Goal: Transaction & Acquisition: Purchase product/service

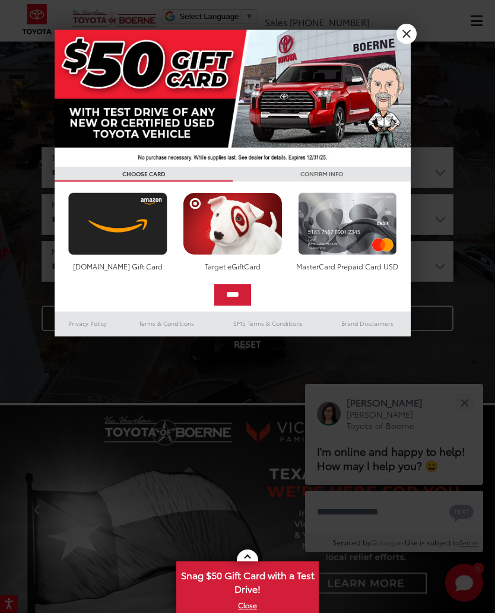
click at [402, 35] on link "X" at bounding box center [406, 34] width 20 height 20
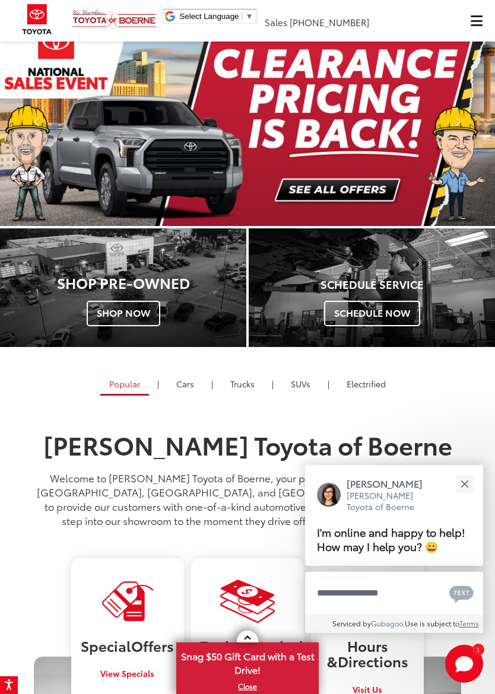
scroll to position [389, 0]
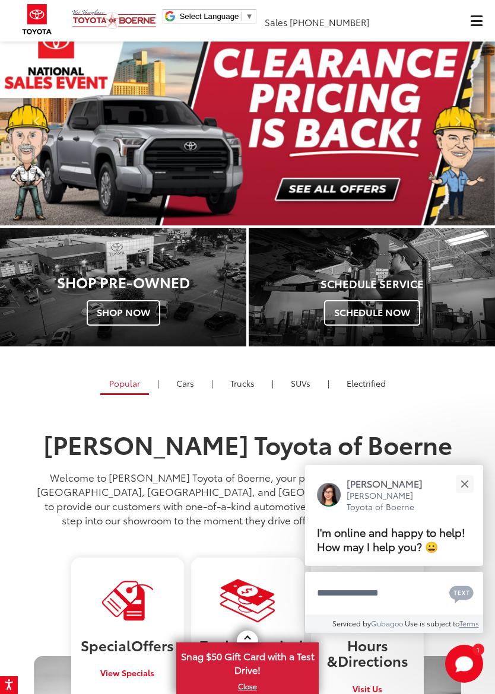
click at [472, 471] on button "Close" at bounding box center [465, 484] width 26 height 26
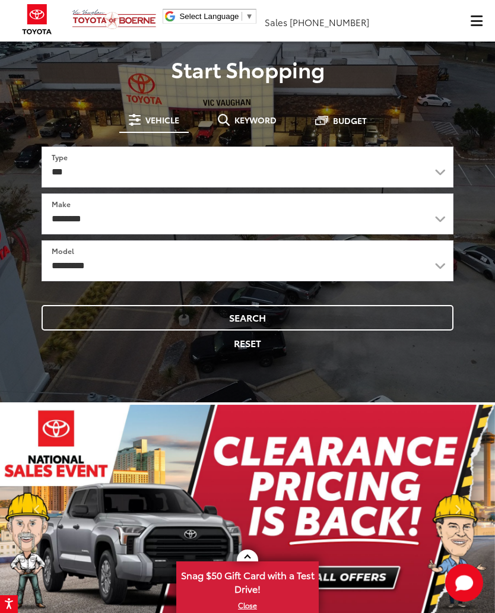
scroll to position [0, 0]
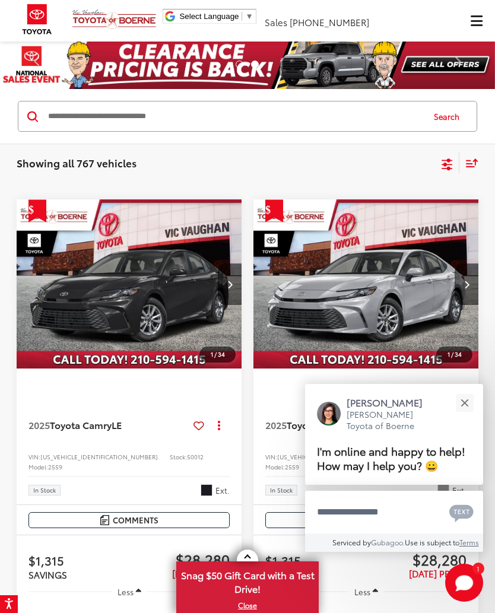
click at [466, 391] on button "Close" at bounding box center [465, 403] width 26 height 26
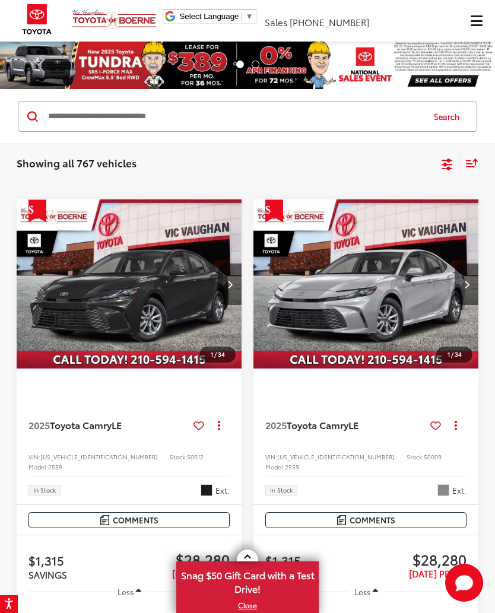
click at [428, 59] on link "Next" at bounding box center [458, 64] width 74 height 49
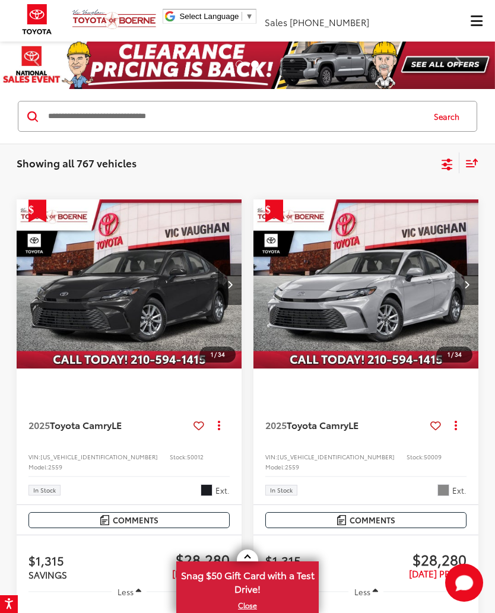
click at [435, 114] on button "Search" at bounding box center [450, 116] width 54 height 30
click at [231, 107] on input "Search by Make, Model, or Keyword" at bounding box center [235, 116] width 376 height 28
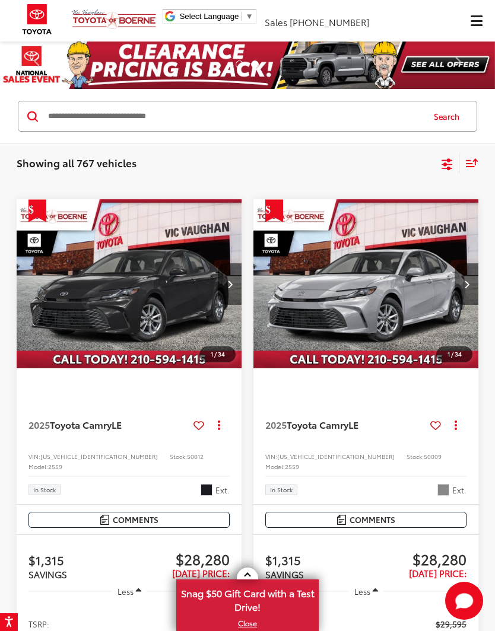
click at [465, 165] on div "Sort" at bounding box center [468, 163] width 19 height 21
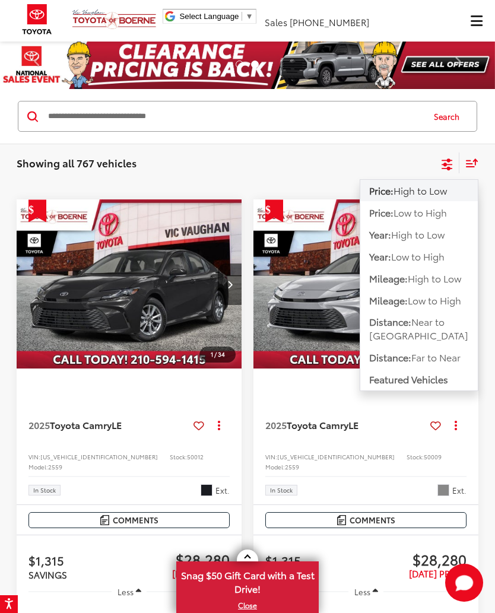
click at [326, 158] on div "Showing all 767 vehicles Clear All + 0" at bounding box center [228, 163] width 423 height 12
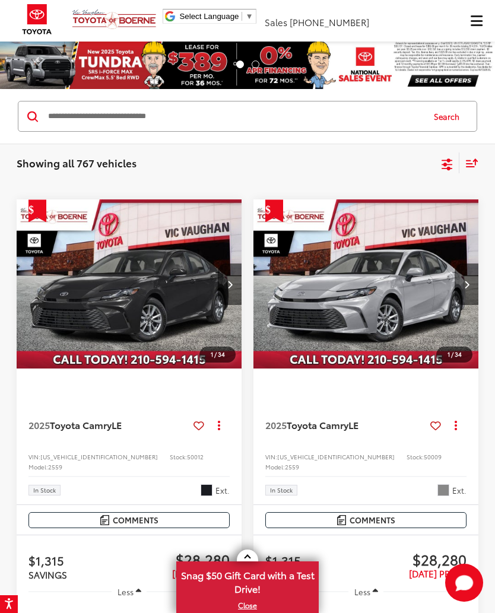
click at [474, 167] on icon "Select sort value" at bounding box center [471, 163] width 11 height 7
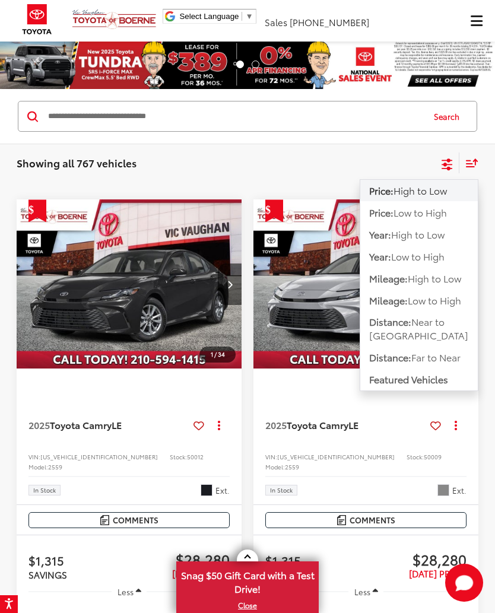
click at [416, 214] on span "Low to High" at bounding box center [419, 212] width 53 height 14
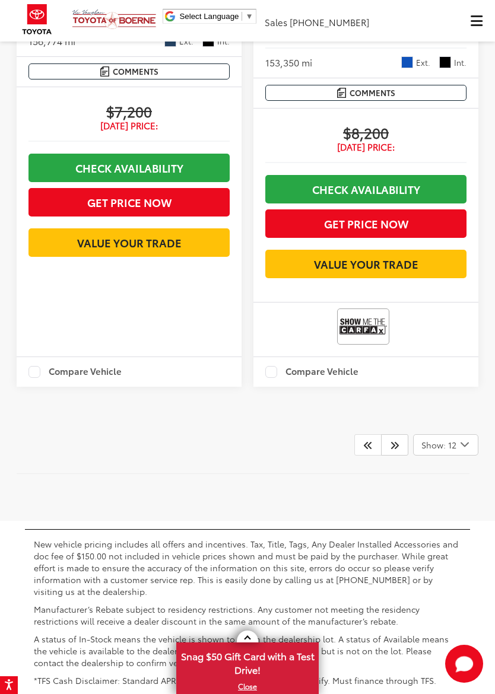
scroll to position [3614, 0]
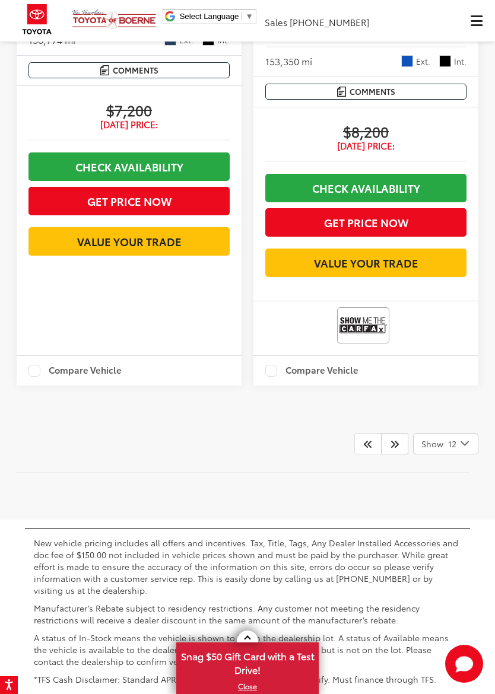
click at [399, 433] on link at bounding box center [394, 443] width 27 height 21
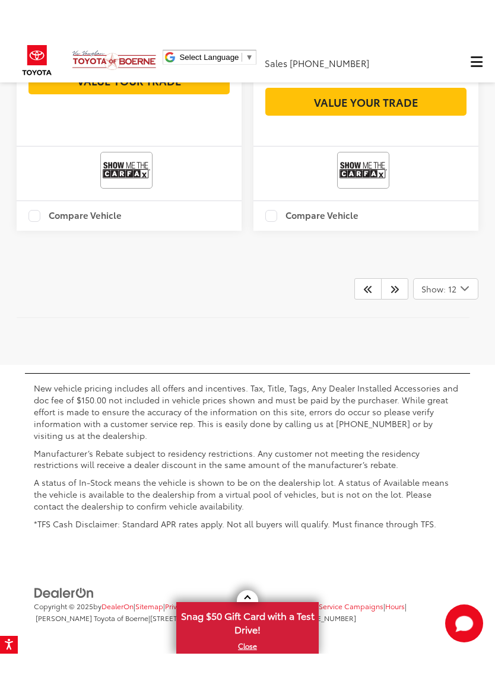
scroll to position [3806, 0]
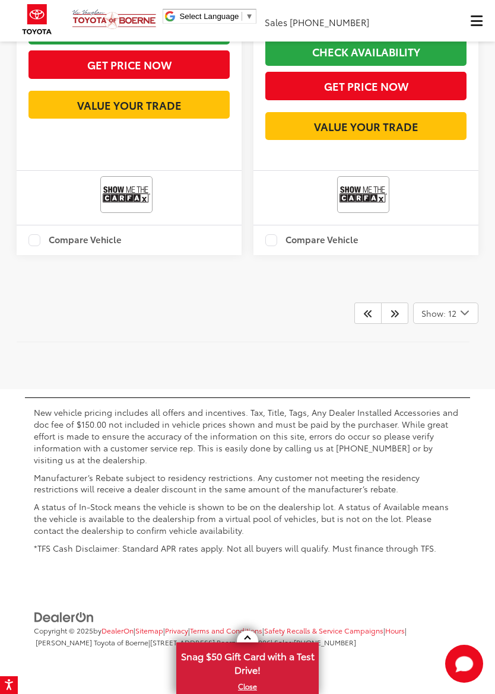
click at [402, 324] on link at bounding box center [394, 313] width 27 height 21
click at [401, 324] on link at bounding box center [394, 313] width 27 height 21
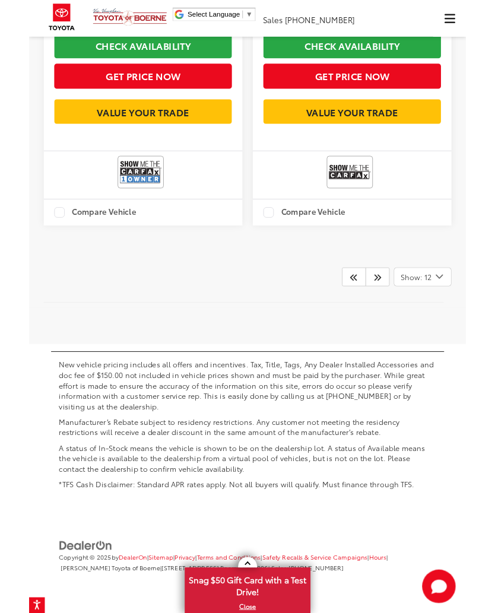
scroll to position [3747, 0]
